Goal: Task Accomplishment & Management: Complete application form

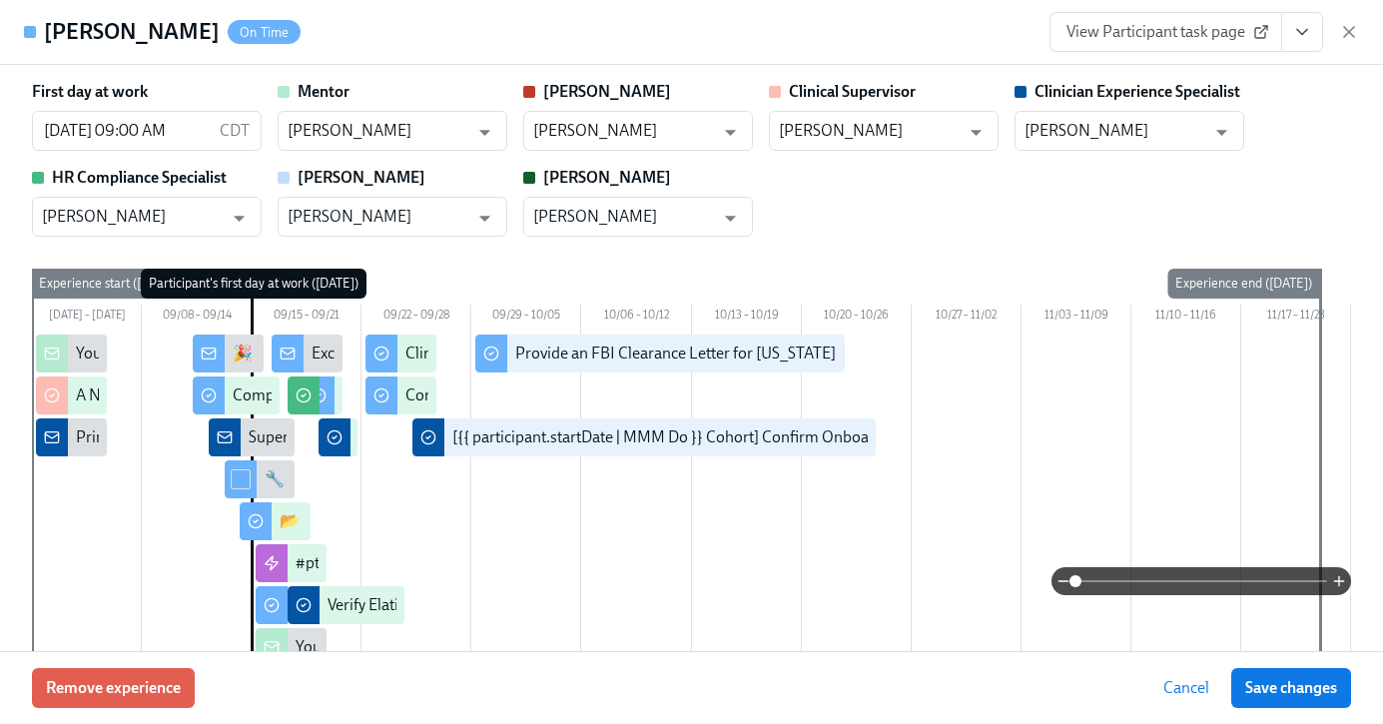
scroll to position [4017, 0]
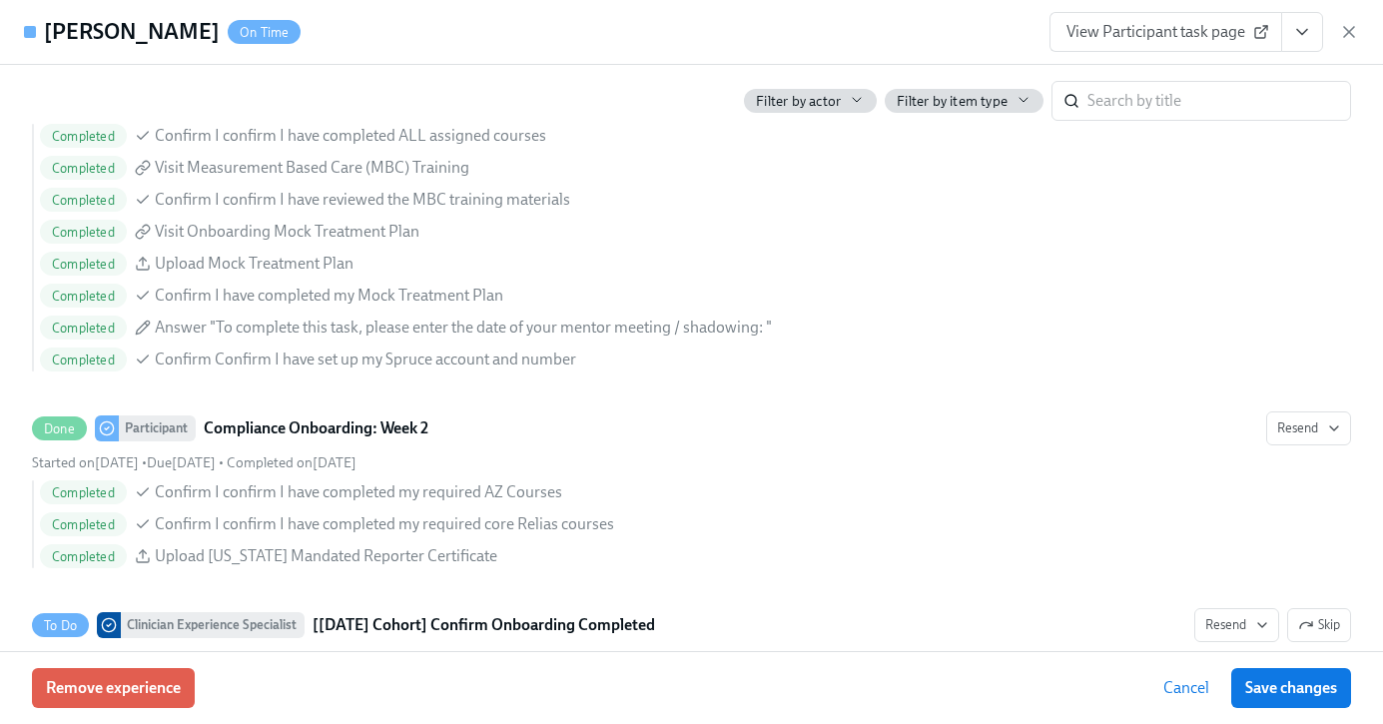
click at [1316, 34] on button "View task page" at bounding box center [1302, 32] width 42 height 40
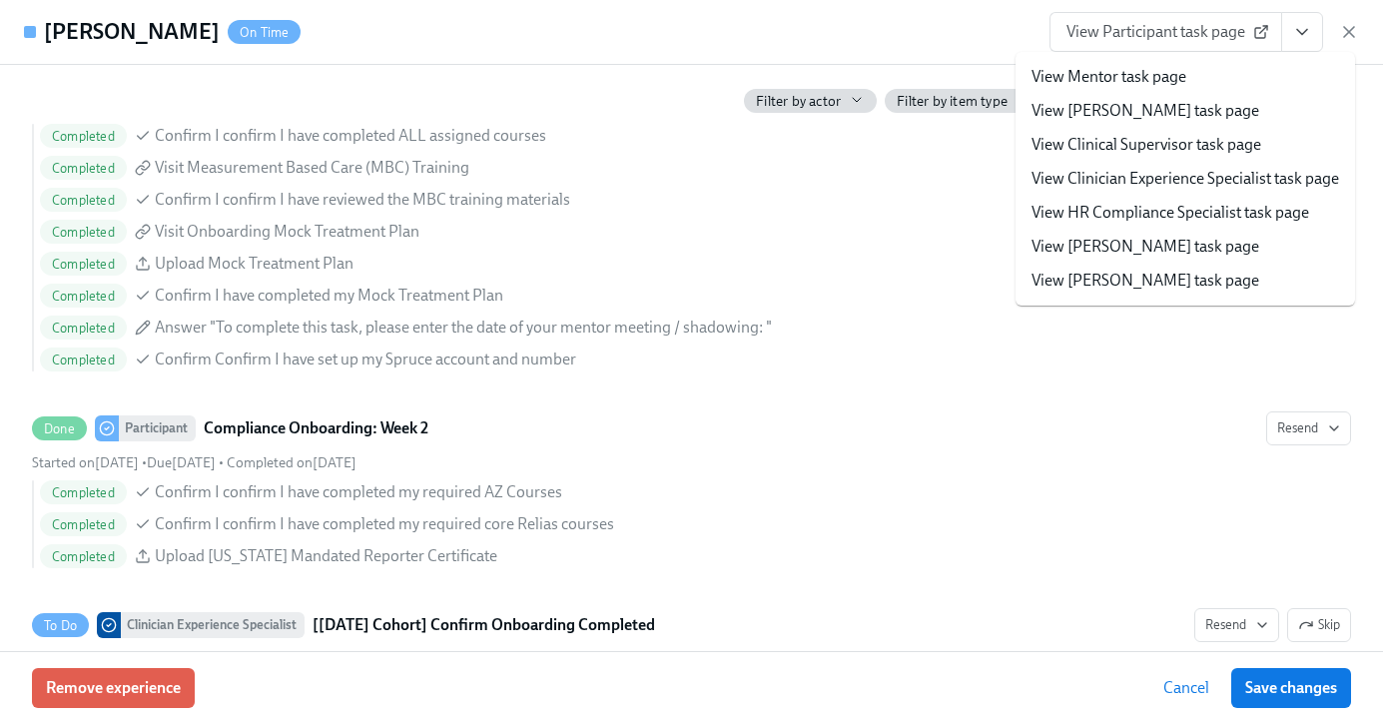
click at [1186, 188] on link "View Clinician Experience Specialist task page" at bounding box center [1186, 179] width 308 height 22
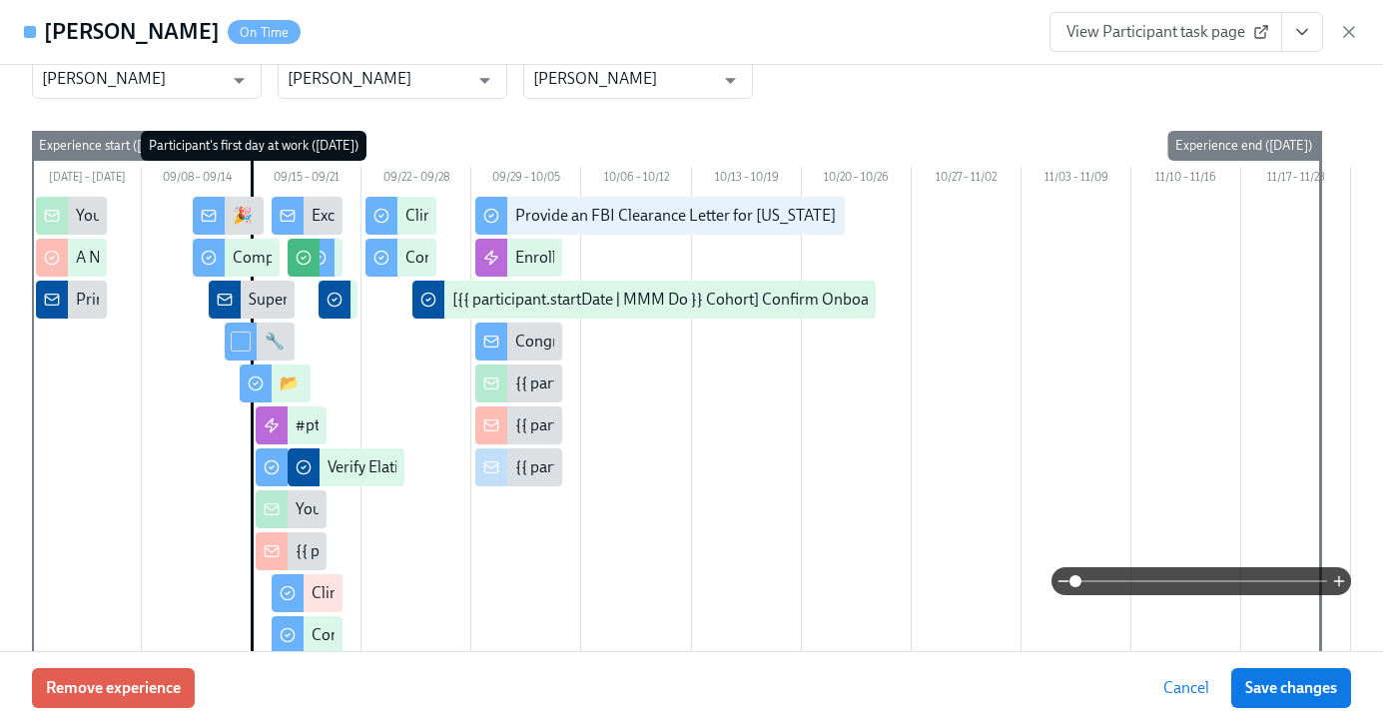
scroll to position [0, 0]
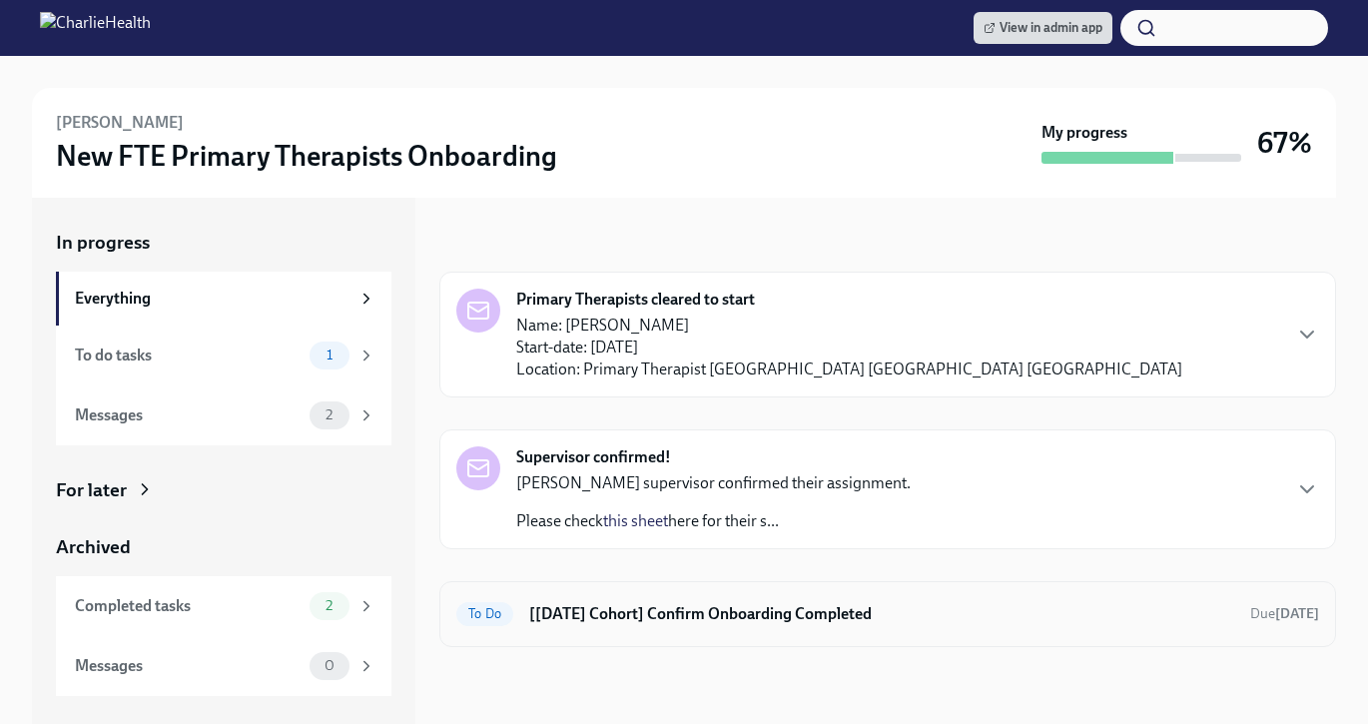
click at [807, 624] on h6 "[[DATE] Cohort] Confirm Onboarding Completed" at bounding box center [881, 614] width 705 height 22
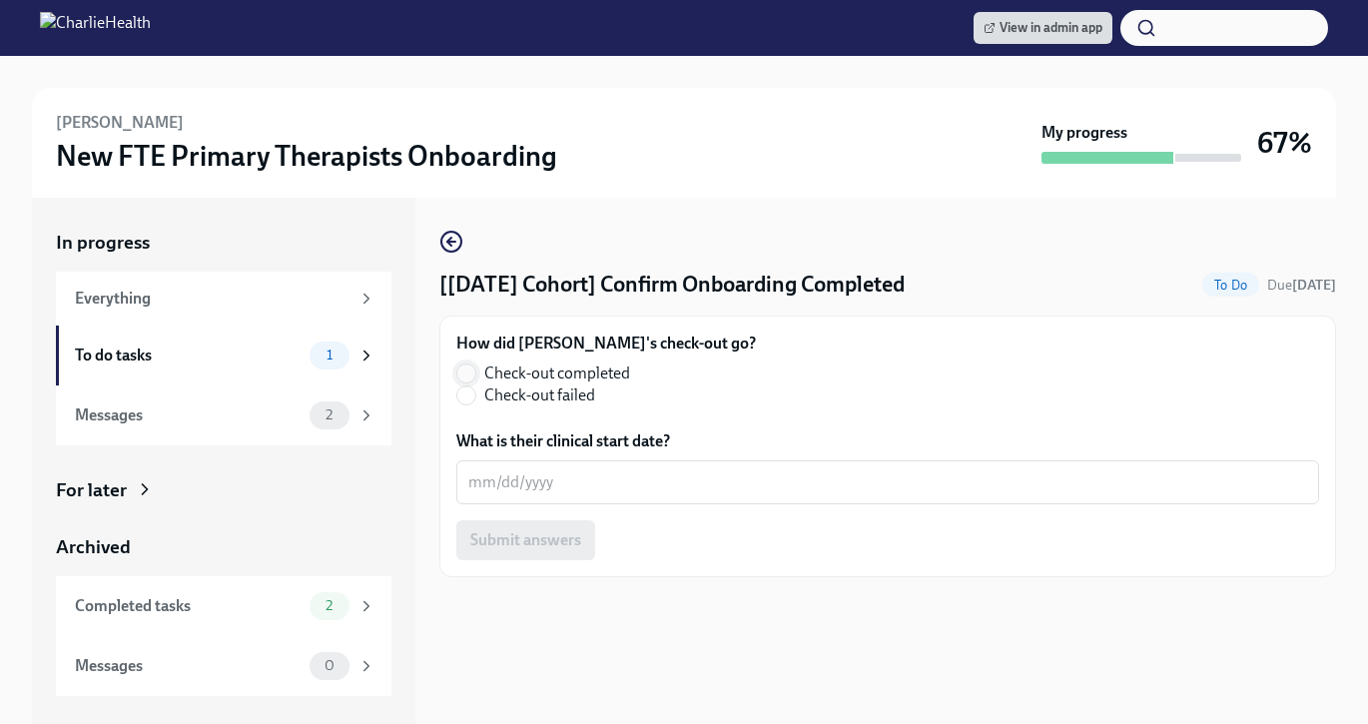
click at [474, 372] on input "Check-out completed" at bounding box center [466, 373] width 18 height 18
radio input "true"
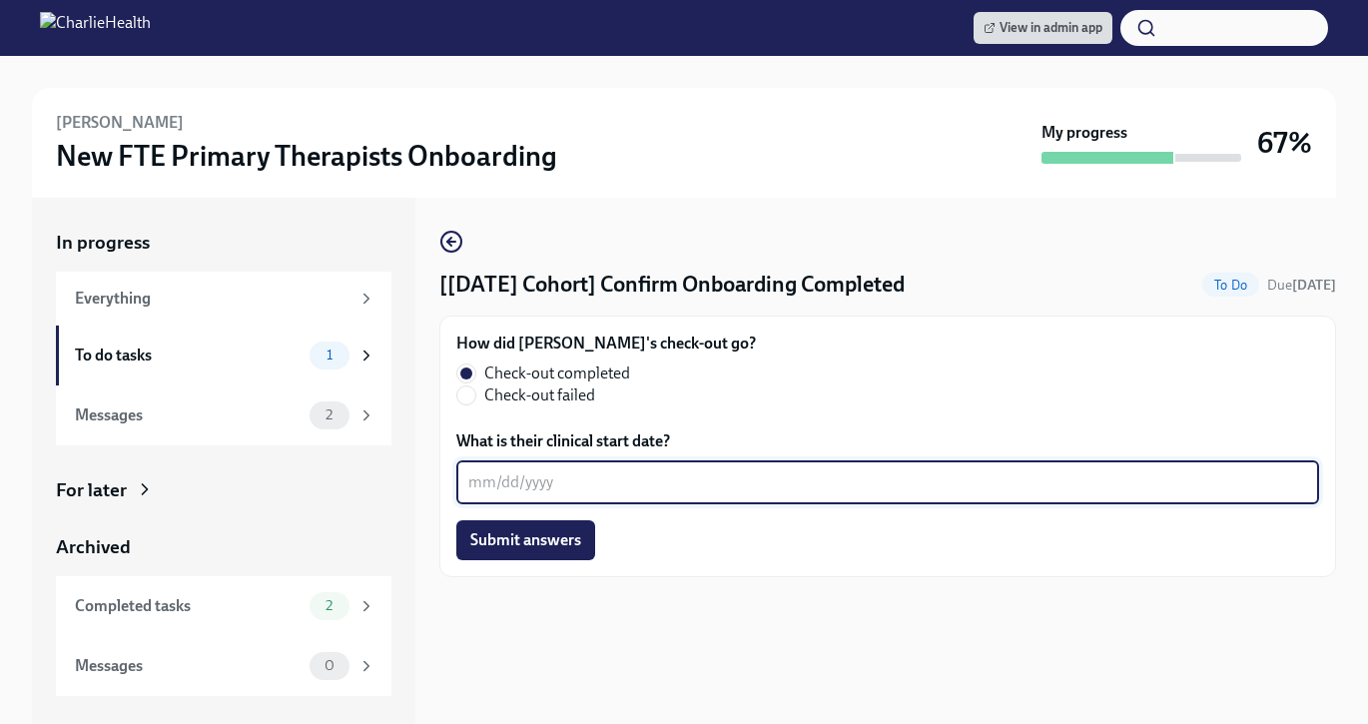
click at [489, 478] on textarea "What is their clinical start date?" at bounding box center [887, 482] width 839 height 24
type textarea "09/29/2025"
click at [565, 549] on span "Submit answers" at bounding box center [525, 540] width 111 height 20
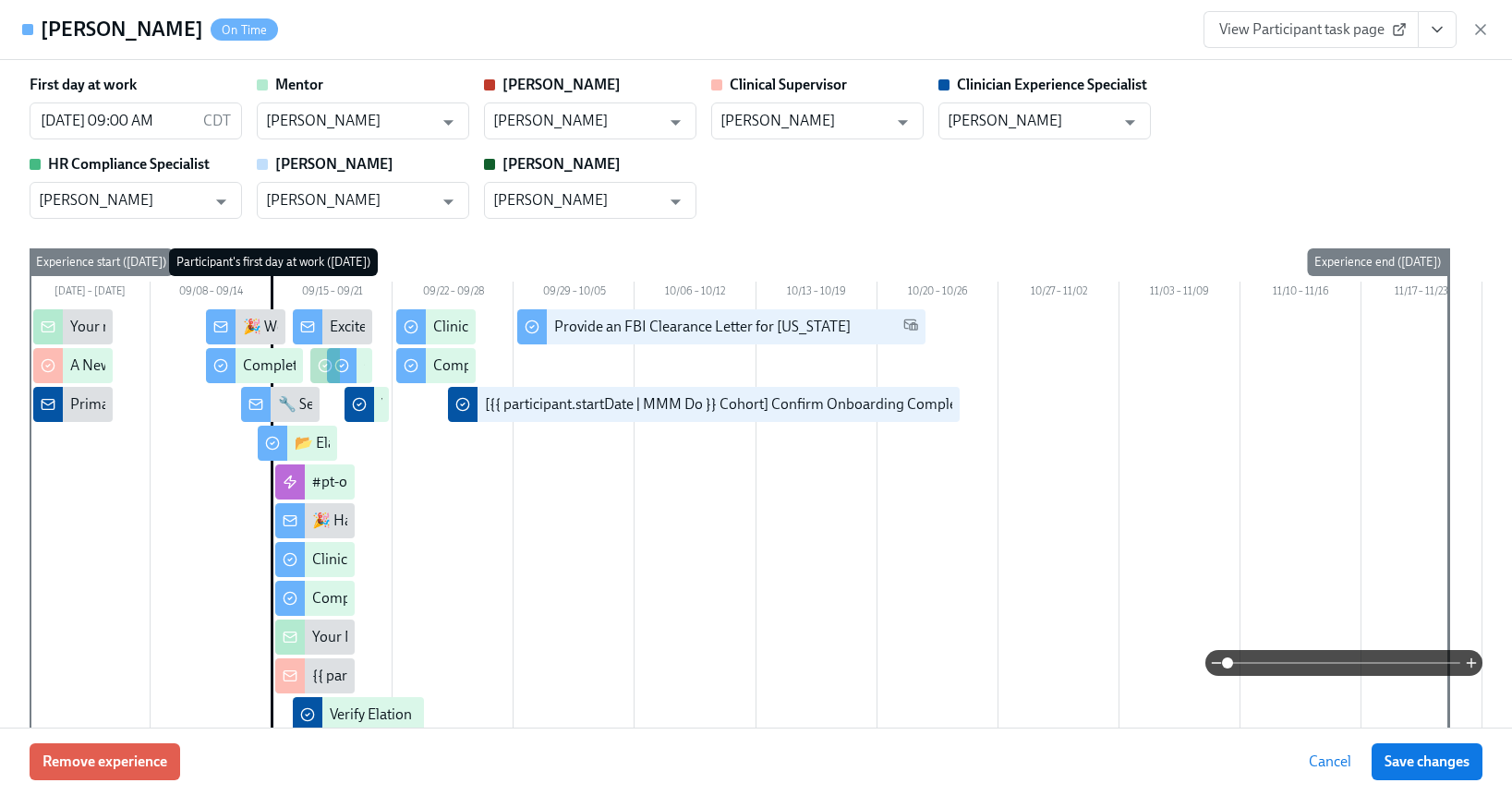
scroll to position [3958, 0]
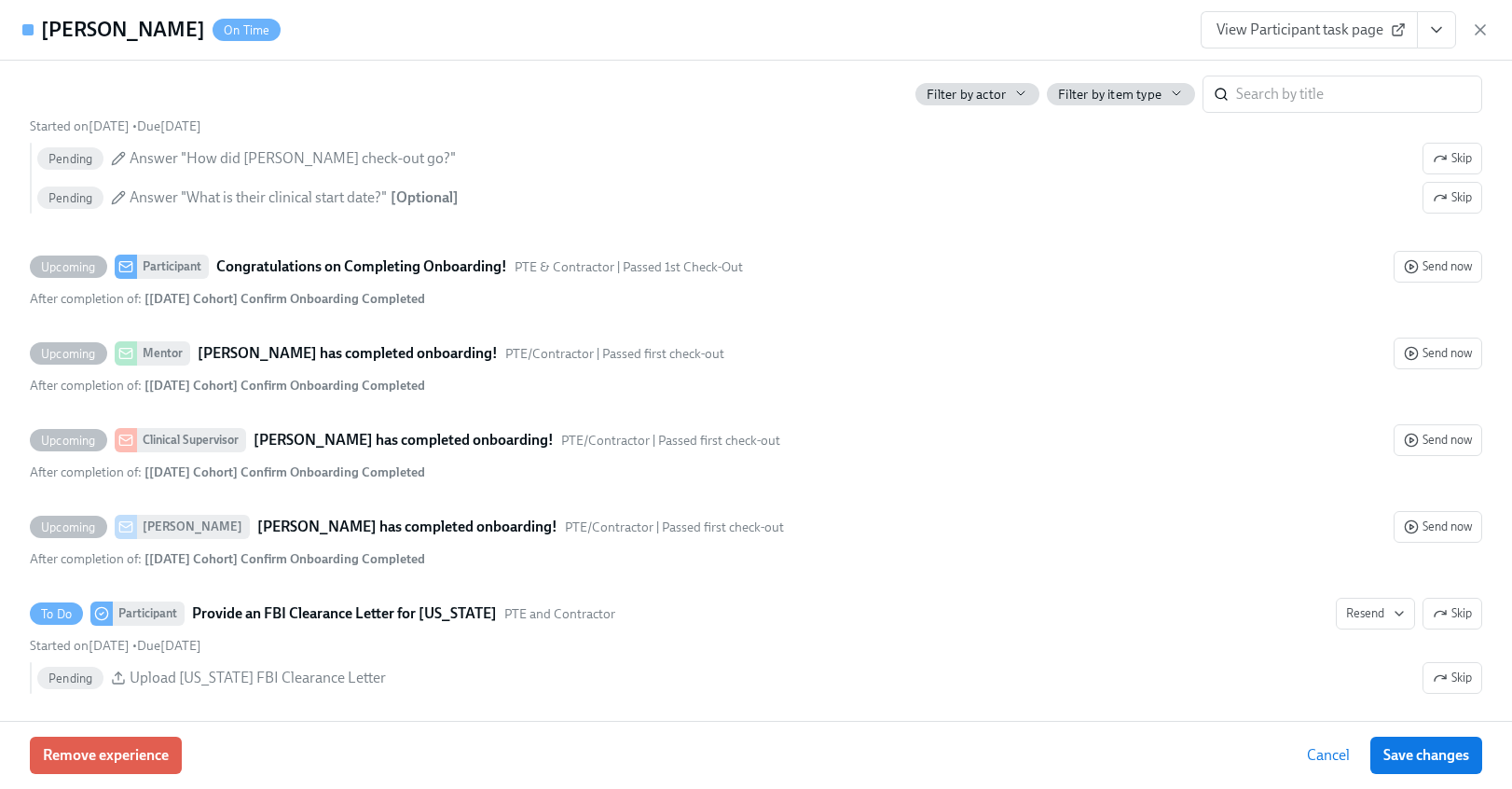
scroll to position [0, 13569]
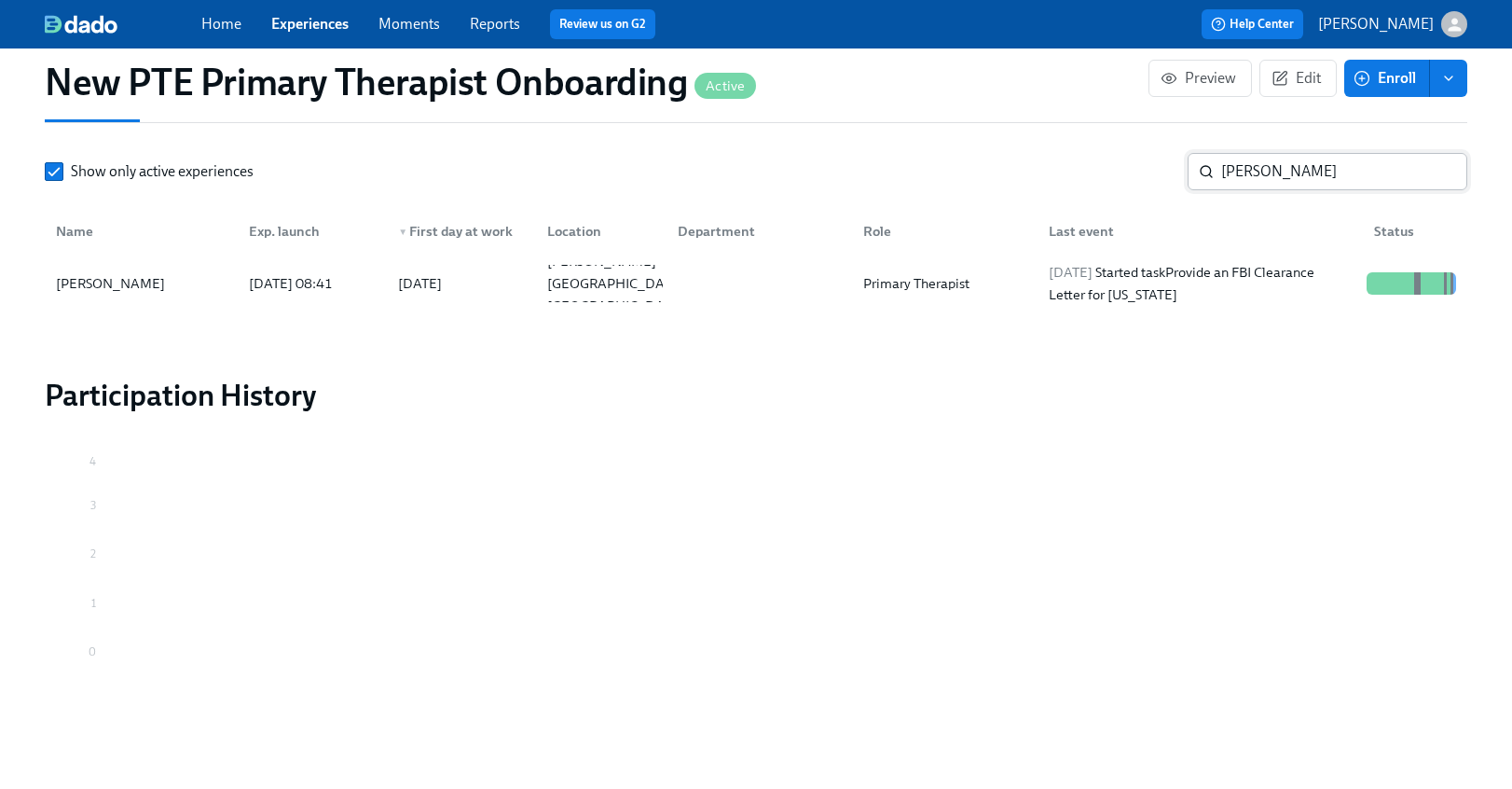
click at [1292, 178] on input "laurin" at bounding box center [1344, 172] width 246 height 37
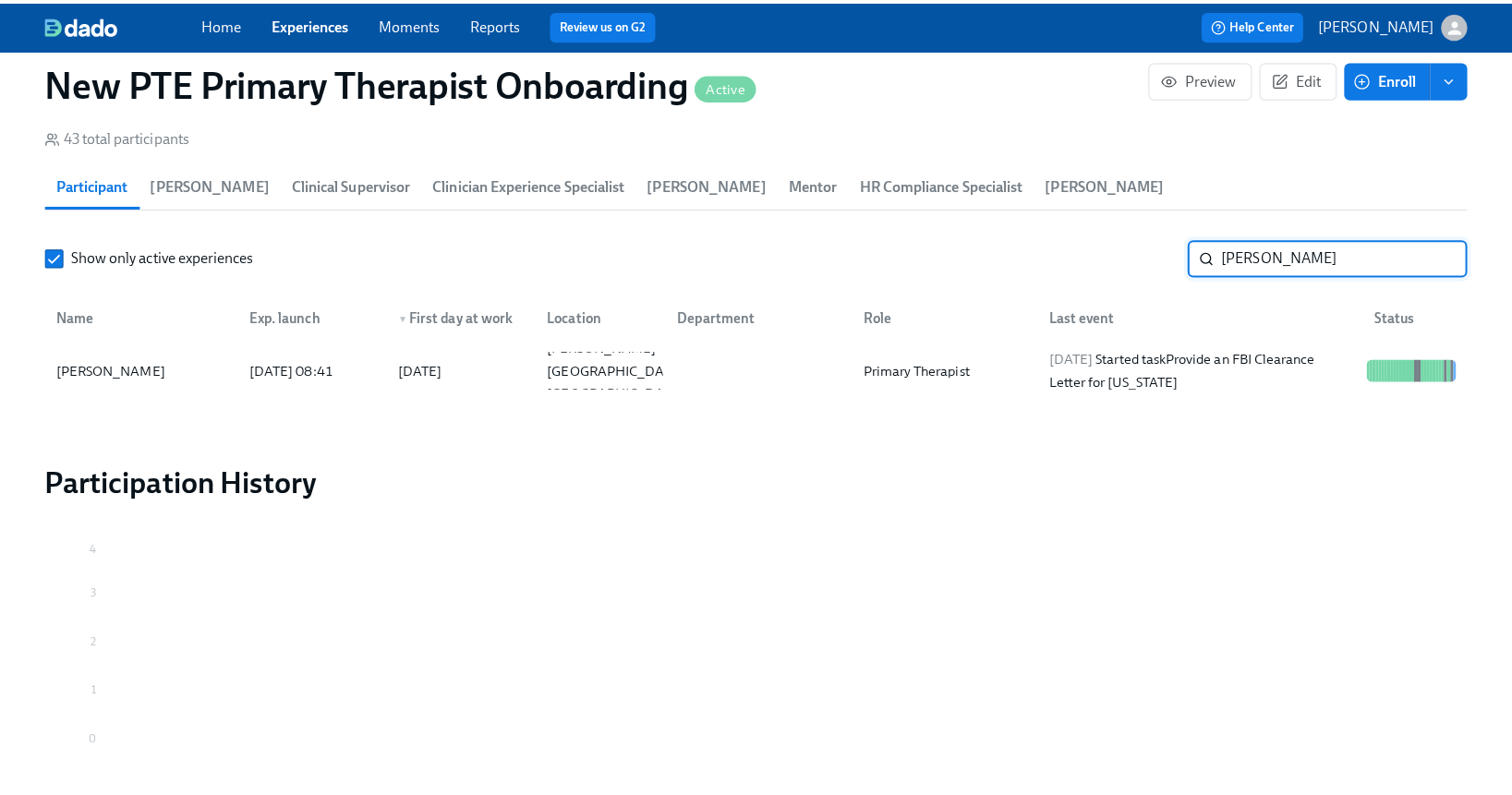
scroll to position [1683, 0]
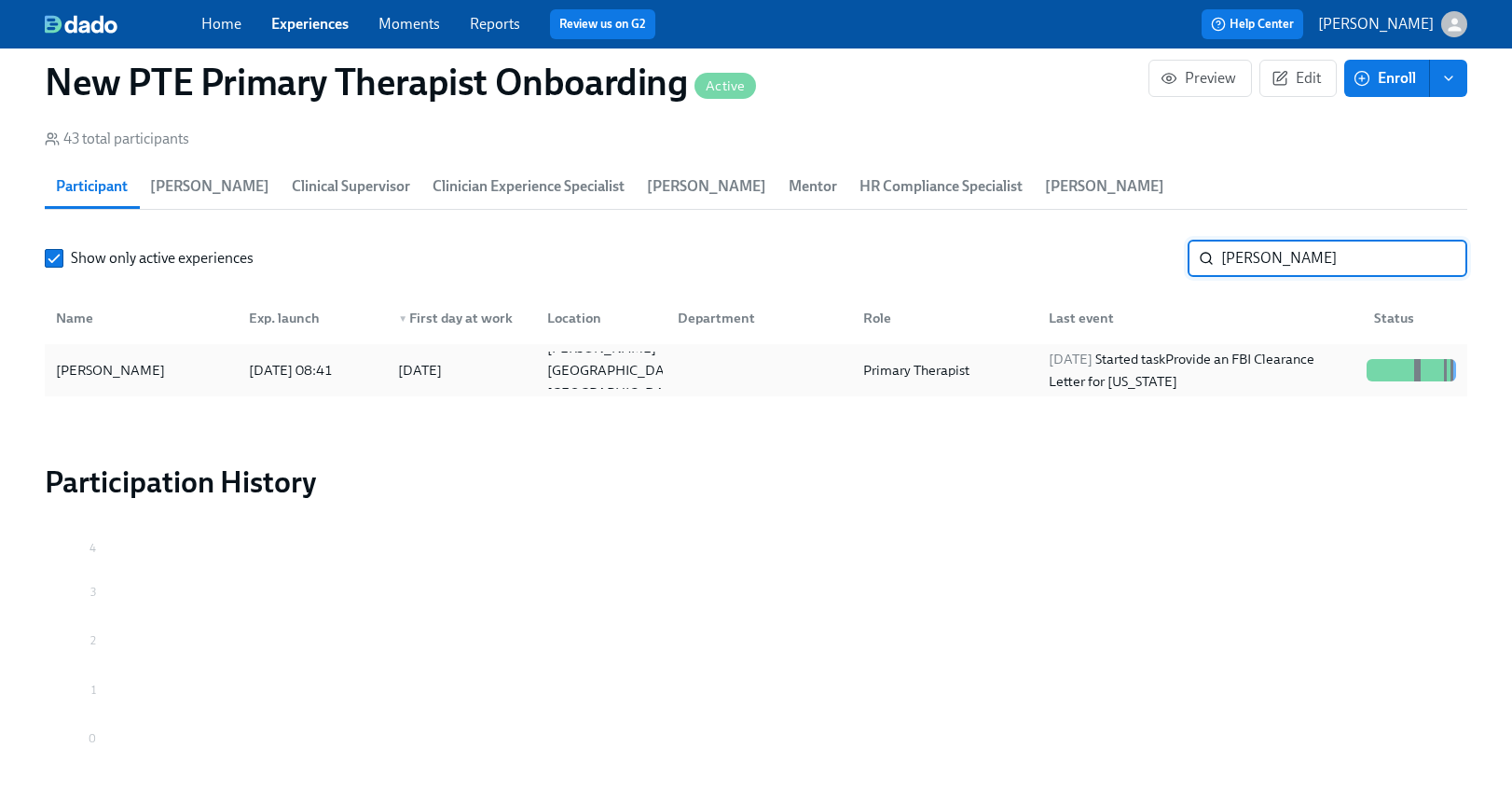
click at [138, 373] on div "Laurin Taylor" at bounding box center [110, 370] width 124 height 22
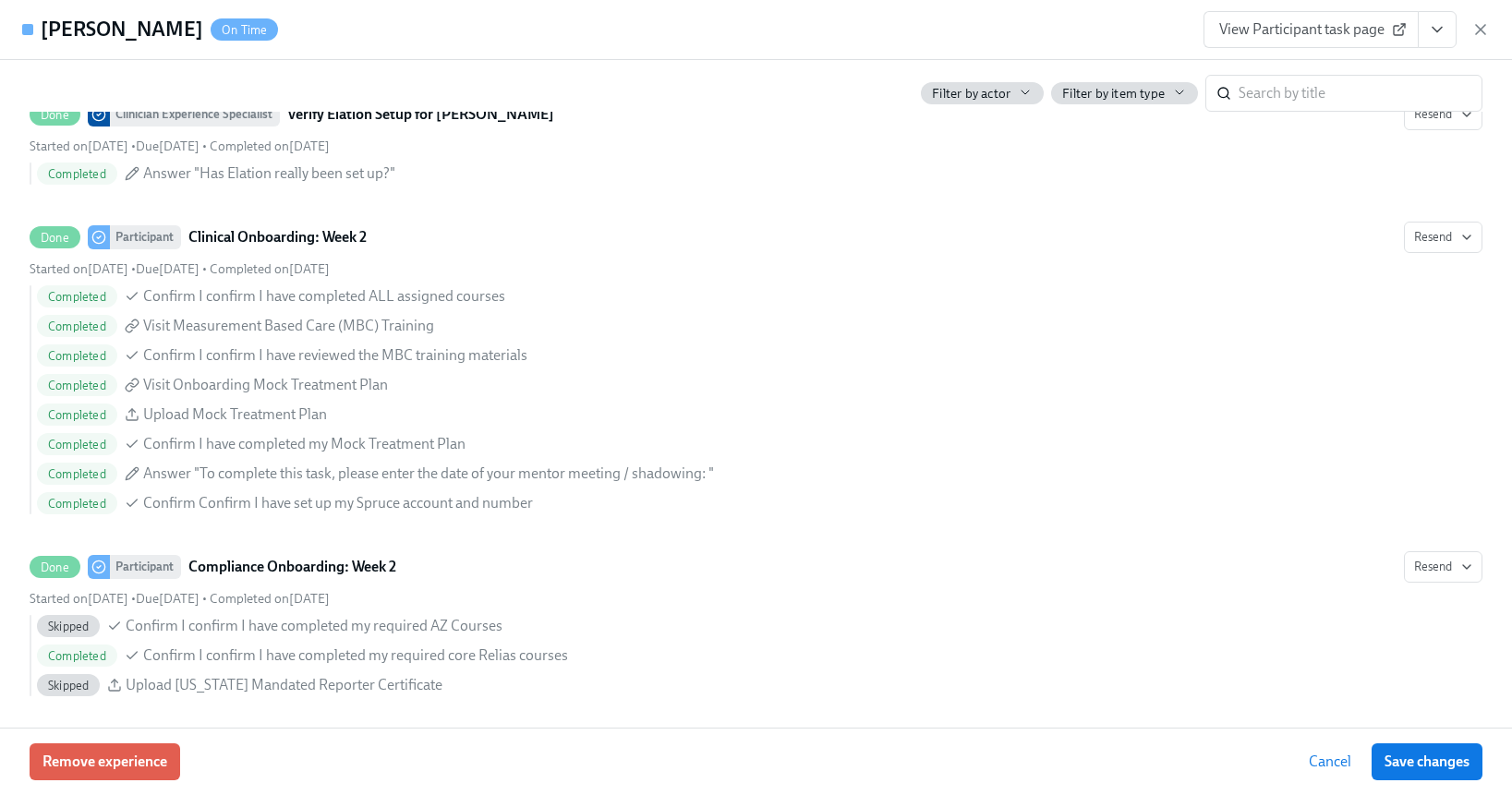
scroll to position [3292, 0]
